Goal: Contribute content

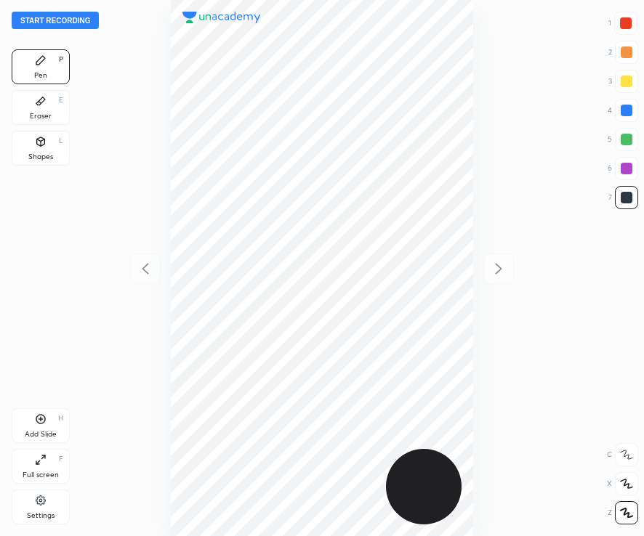
scroll to position [536, 411]
click at [141, 118] on div at bounding box center [321, 268] width 411 height 536
click at [70, 22] on button "Start recording" at bounding box center [55, 20] width 87 height 17
click at [629, 21] on div at bounding box center [626, 23] width 12 height 12
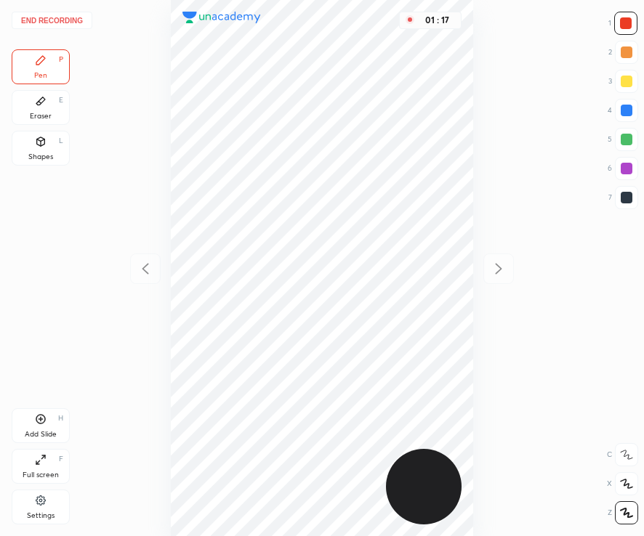
click at [625, 206] on div at bounding box center [626, 197] width 23 height 23
click at [33, 427] on div "Add Slide H" at bounding box center [41, 425] width 58 height 35
click at [44, 427] on div "Add Slide H" at bounding box center [41, 425] width 58 height 35
click at [41, 428] on div "Add Slide H" at bounding box center [41, 425] width 58 height 35
click at [44, 422] on icon at bounding box center [40, 419] width 9 height 9
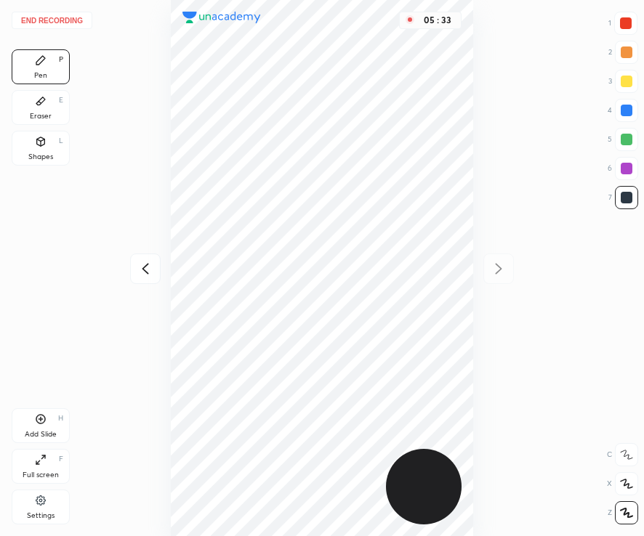
click at [626, 28] on div at bounding box center [626, 23] width 12 height 12
click at [39, 145] on icon at bounding box center [41, 141] width 8 height 9
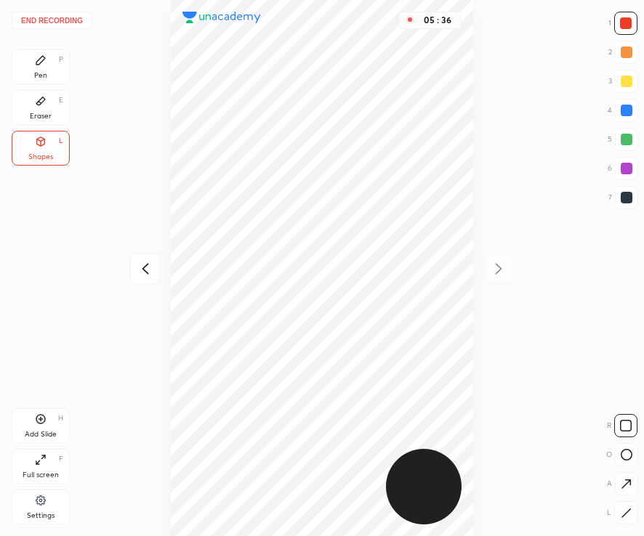
click at [74, 21] on button "End recording" at bounding box center [52, 20] width 81 height 17
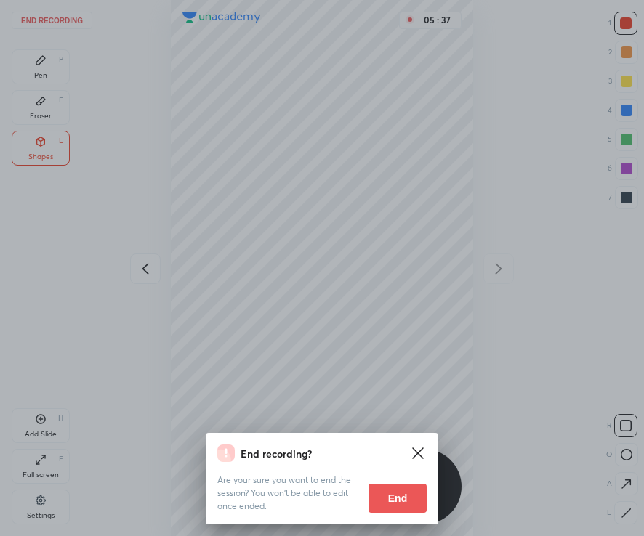
click at [382, 359] on div "End recording? Are your sure you want to end the session? You won’t be able to …" at bounding box center [322, 268] width 644 height 536
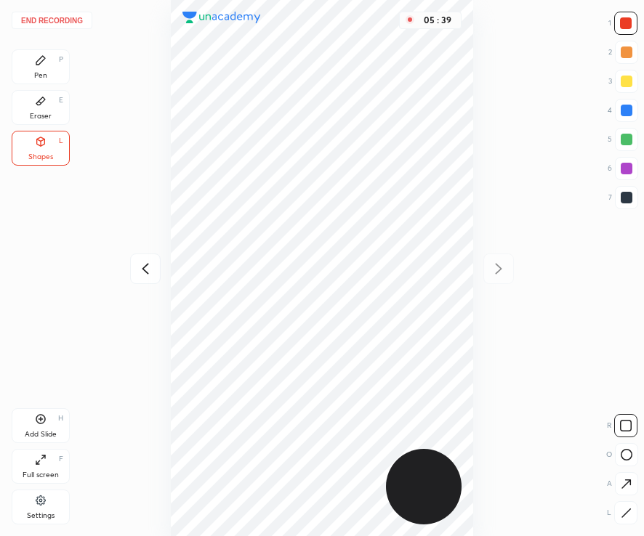
click at [54, 19] on button "End recording" at bounding box center [52, 20] width 81 height 17
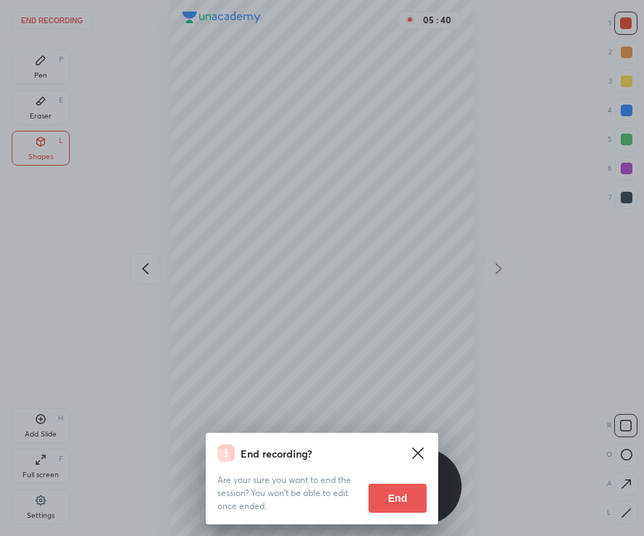
click at [401, 501] on button "End" at bounding box center [397, 498] width 58 height 29
